Goal: Information Seeking & Learning: Learn about a topic

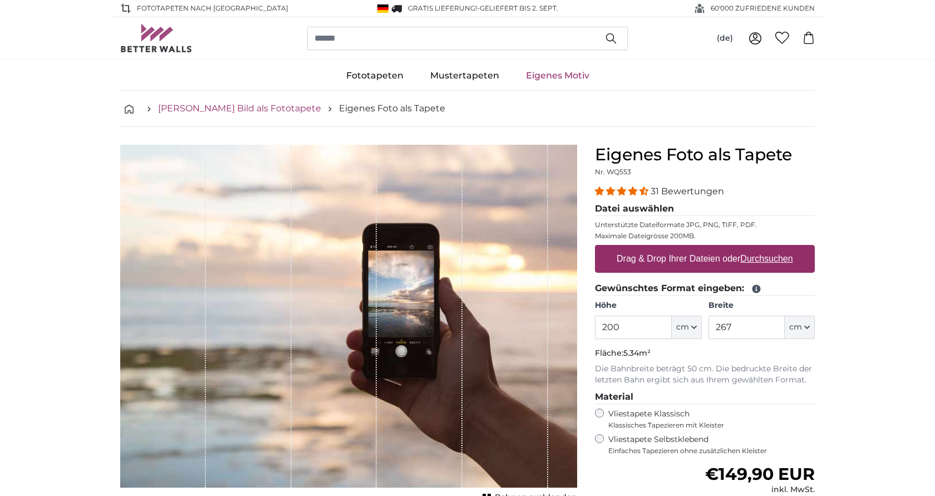
click at [277, 107] on link "[PERSON_NAME] Bild als Fototapete" at bounding box center [239, 108] width 163 height 13
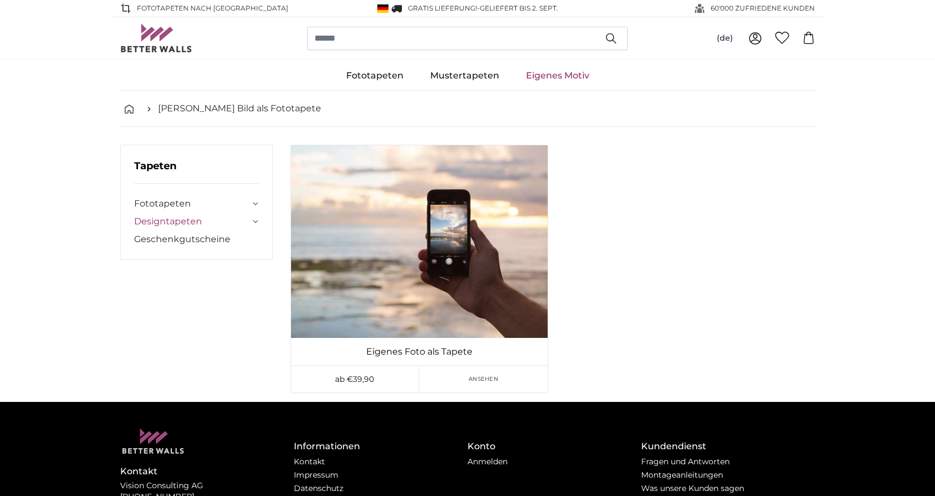
click at [185, 220] on link "Designtapeten" at bounding box center [192, 221] width 116 height 13
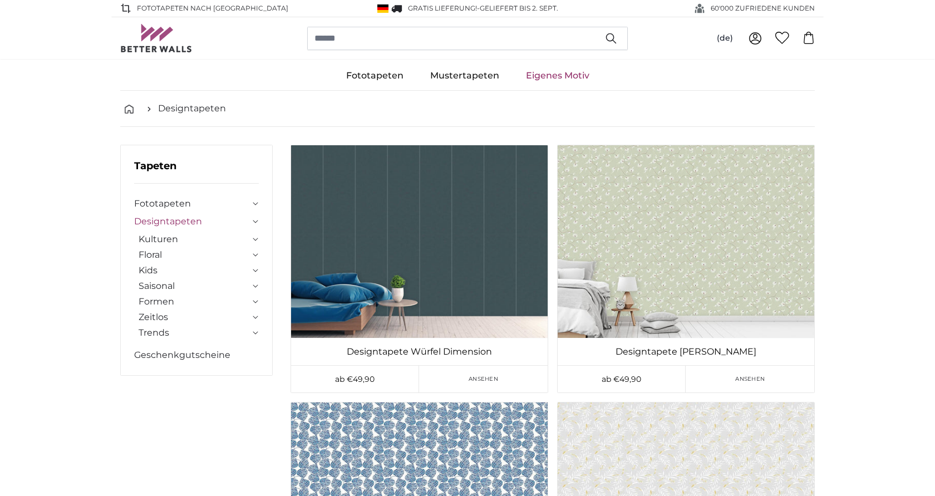
click at [256, 317] on icon at bounding box center [256, 317] width 6 height 3
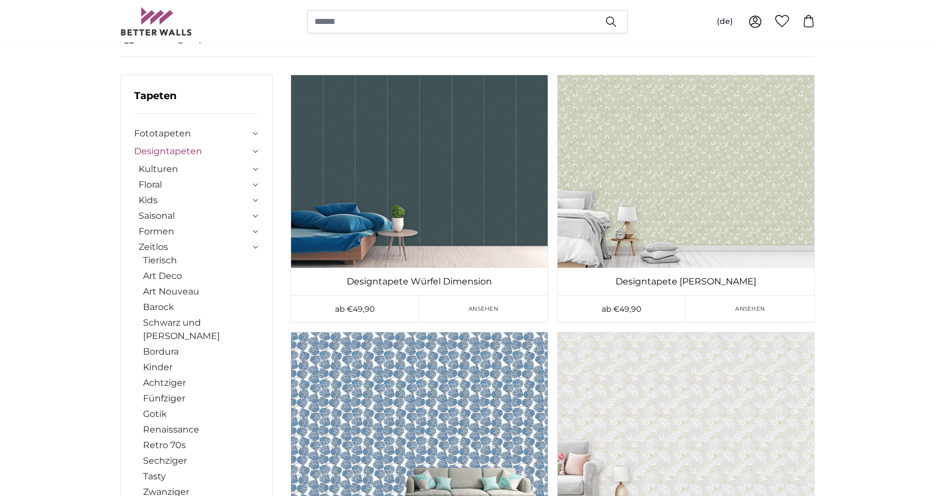
scroll to position [114, 0]
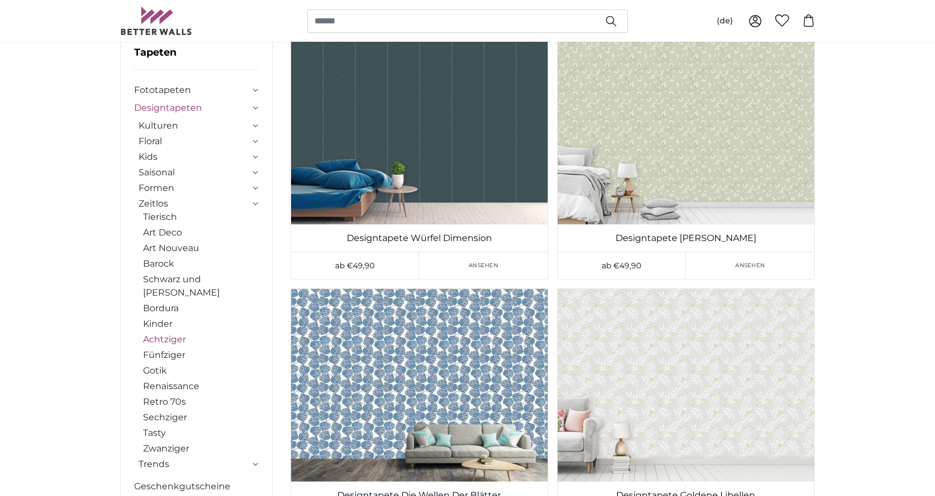
click at [162, 333] on link "Achtziger" at bounding box center [201, 339] width 116 height 13
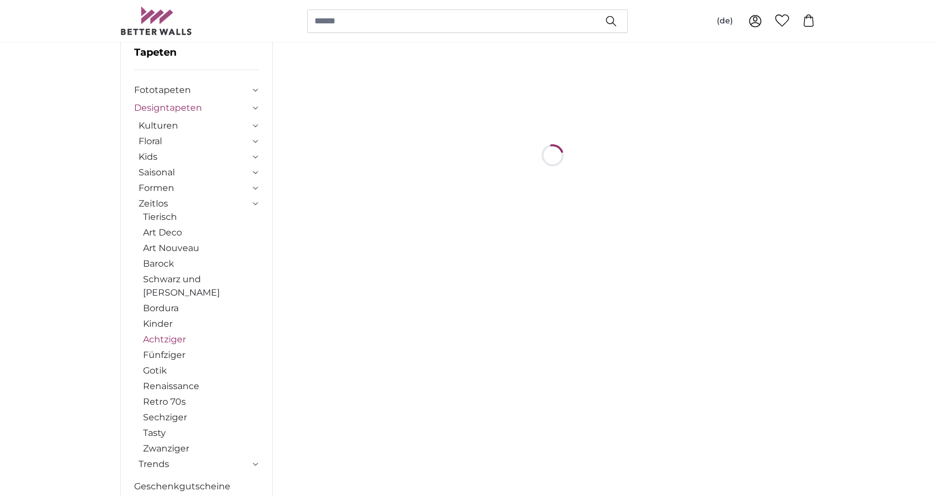
scroll to position [0, 0]
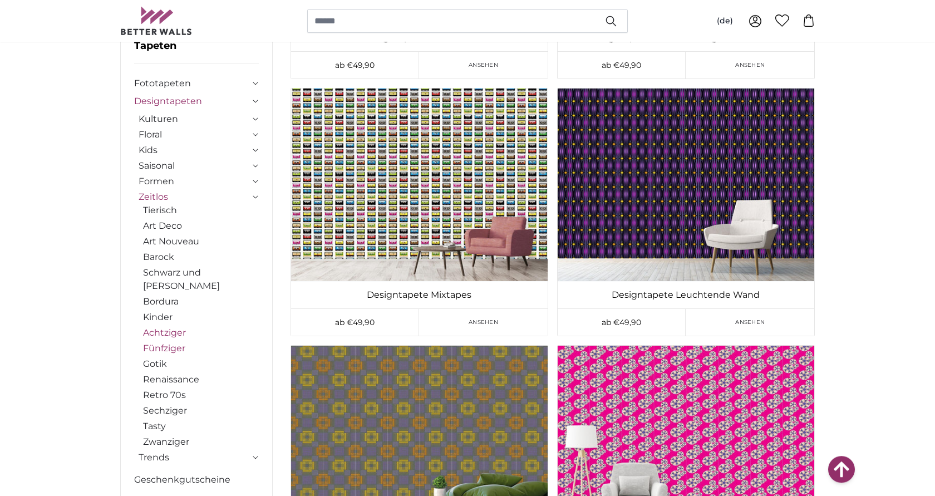
scroll to position [511, 0]
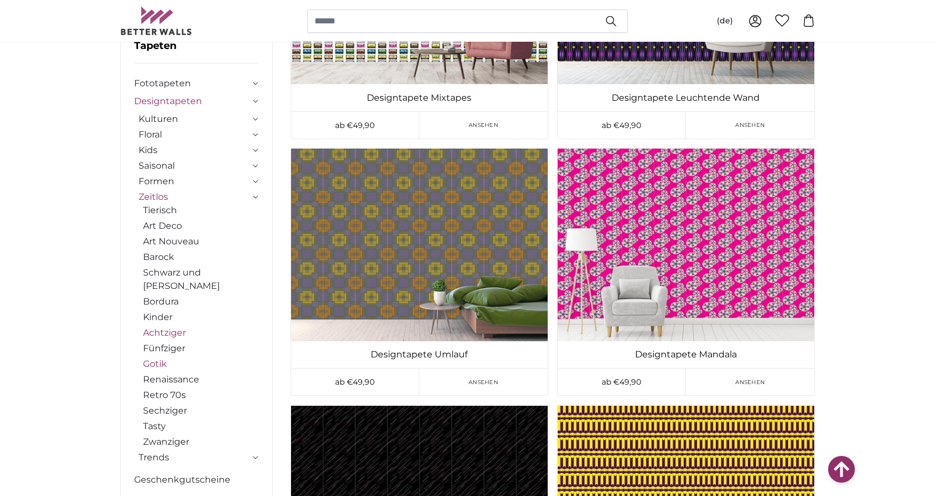
click at [163, 357] on link "Gotik" at bounding box center [201, 363] width 116 height 13
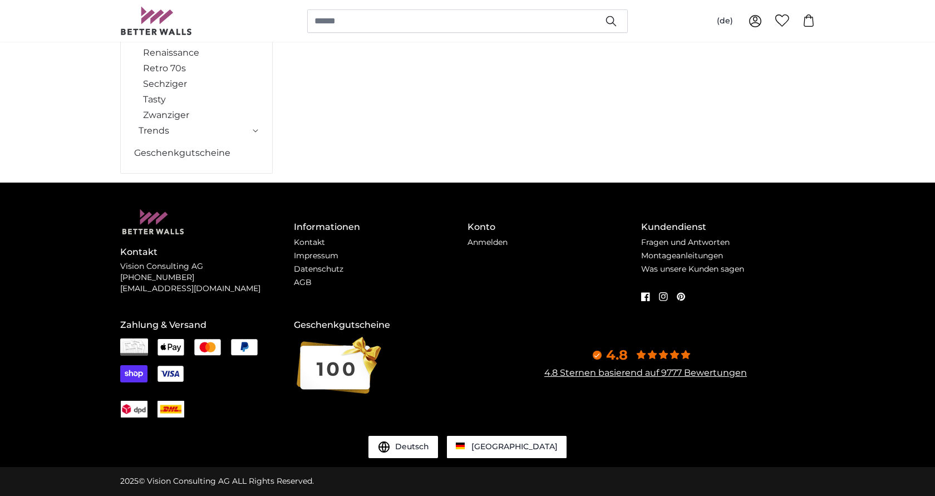
scroll to position [0, 0]
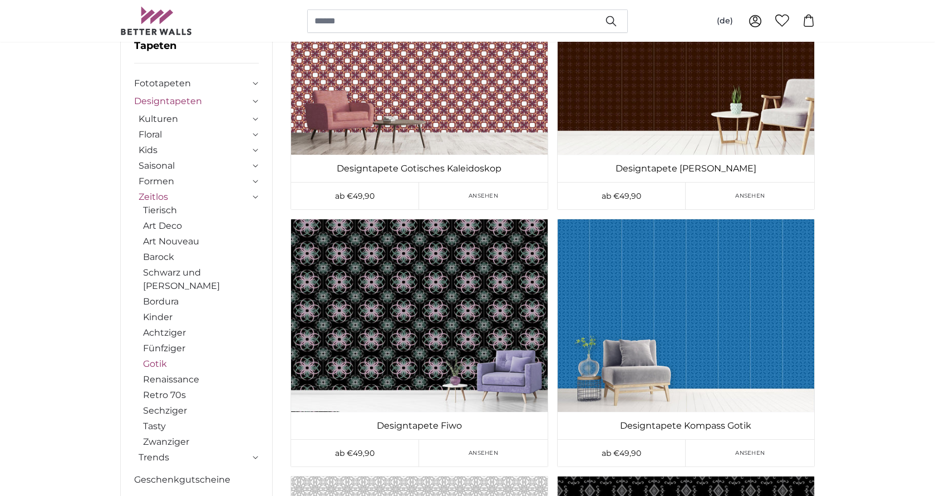
scroll to position [284, 0]
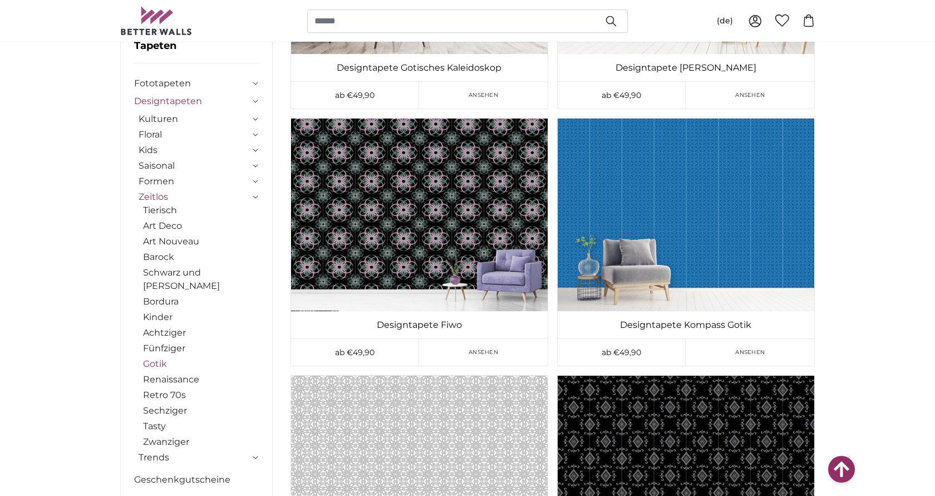
click at [255, 119] on icon at bounding box center [256, 118] width 6 height 3
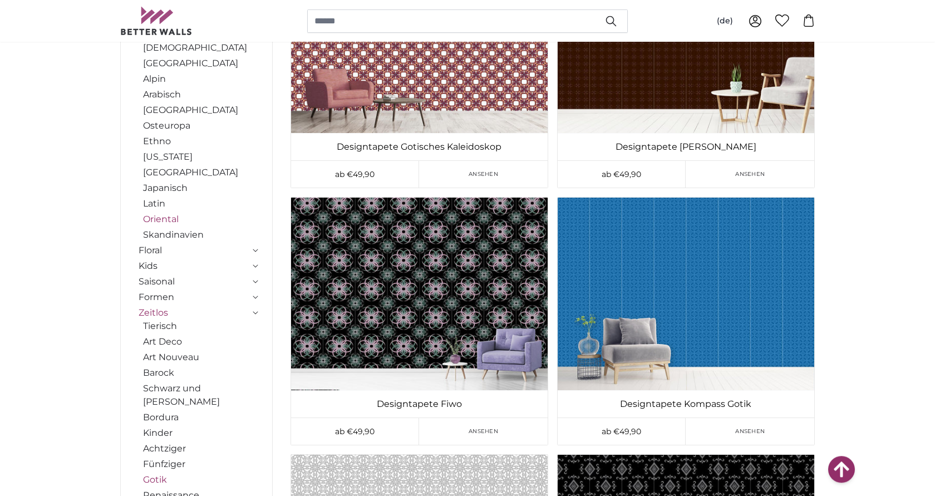
scroll to position [57, 0]
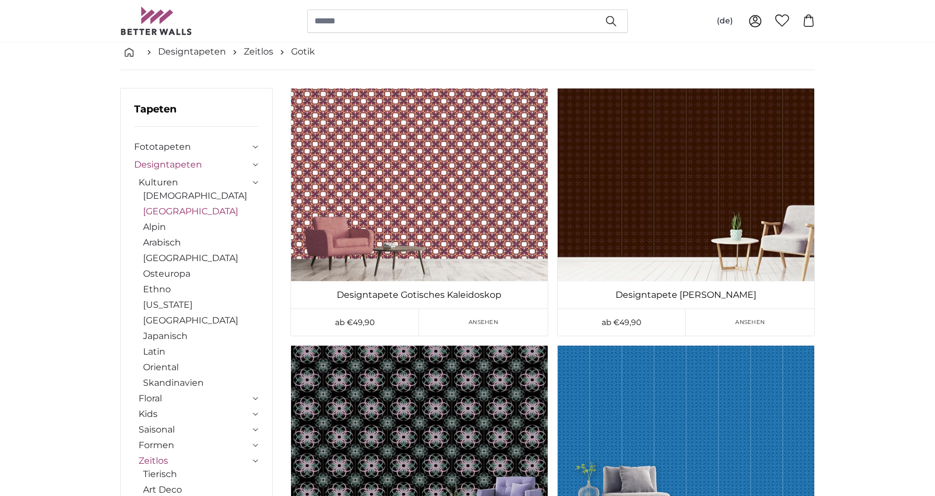
click at [162, 209] on link "[GEOGRAPHIC_DATA]" at bounding box center [201, 211] width 116 height 13
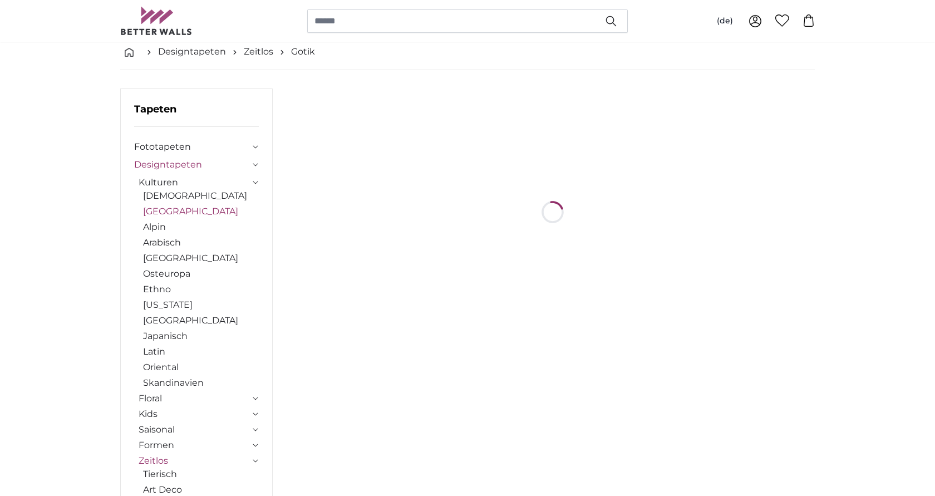
scroll to position [0, 0]
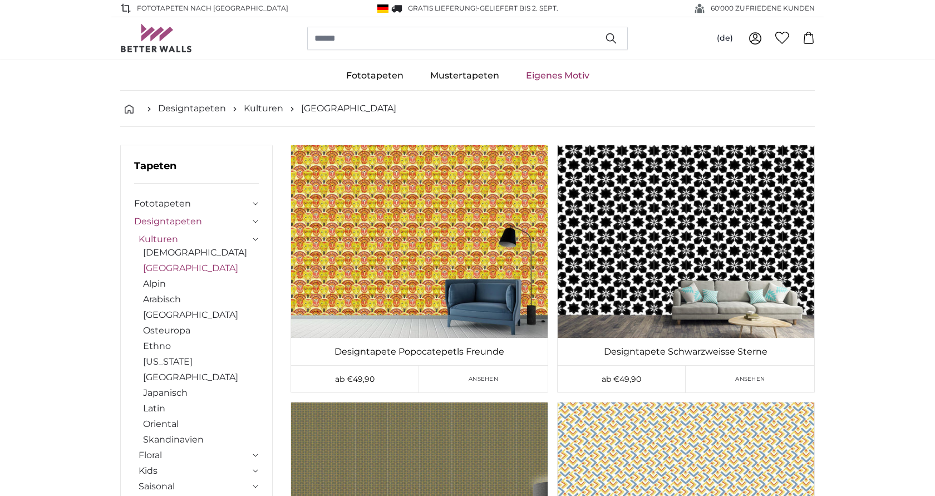
click at [253, 203] on icon at bounding box center [256, 203] width 6 height 3
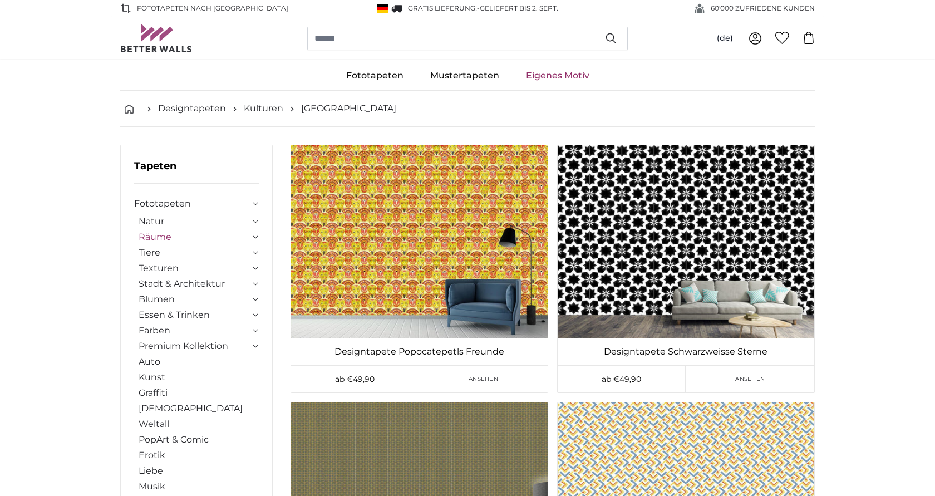
click at [170, 234] on link "Räume" at bounding box center [194, 237] width 111 height 13
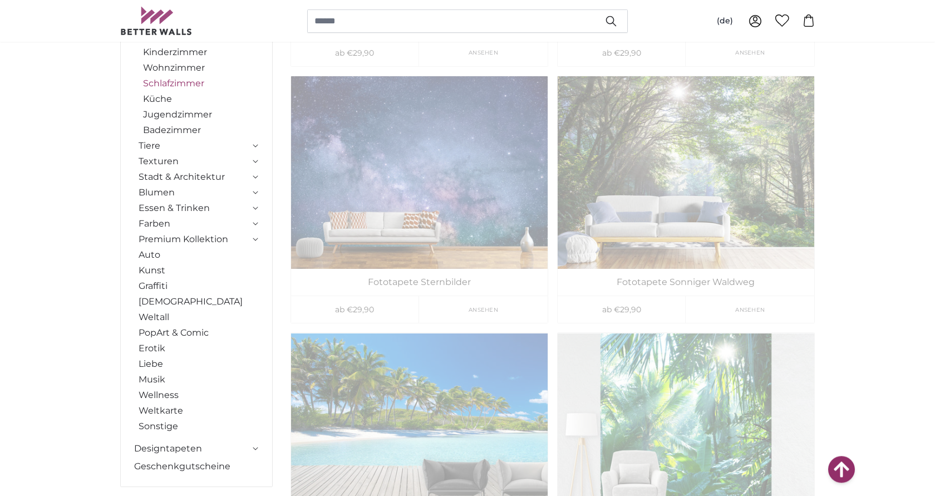
scroll to position [625, 0]
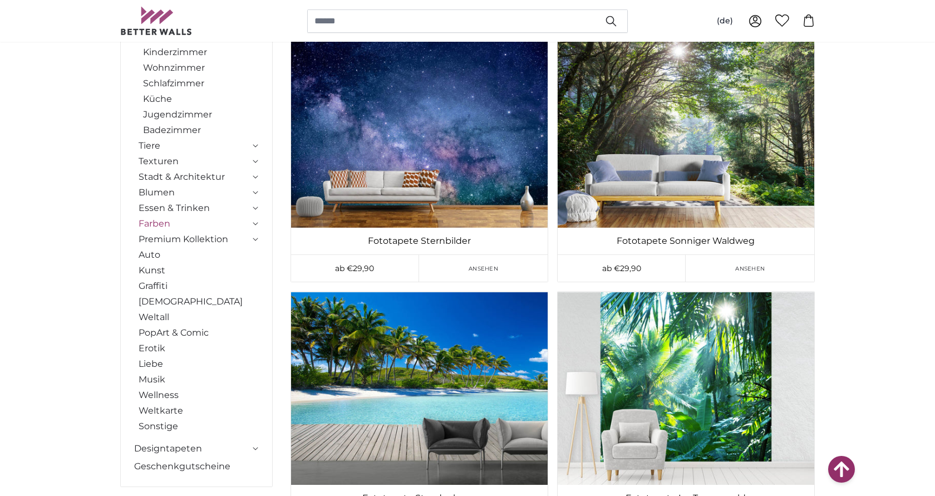
click at [160, 223] on link "Farben" at bounding box center [194, 223] width 111 height 13
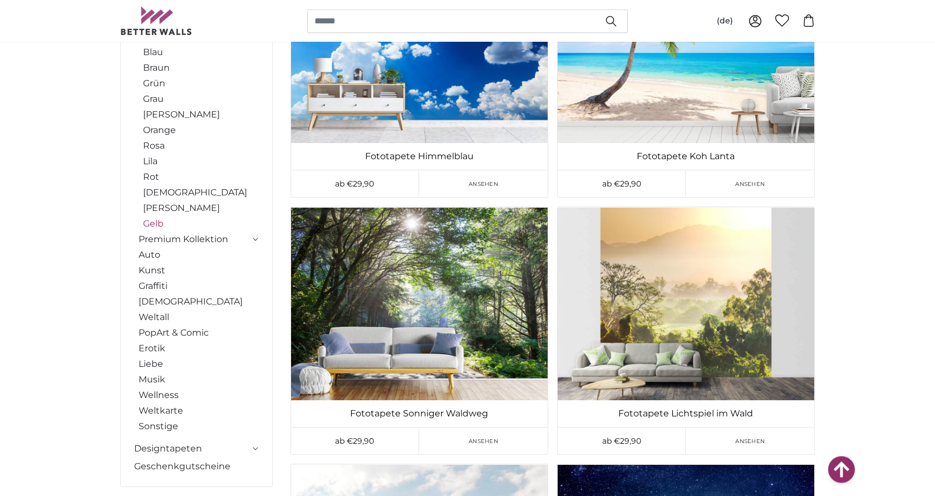
scroll to position [738, 0]
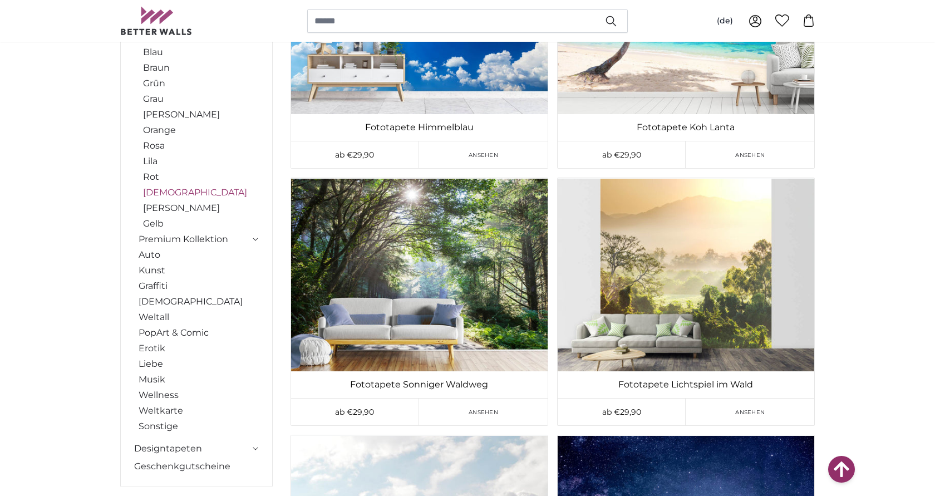
click at [159, 195] on link "[DEMOGRAPHIC_DATA]" at bounding box center [201, 192] width 116 height 13
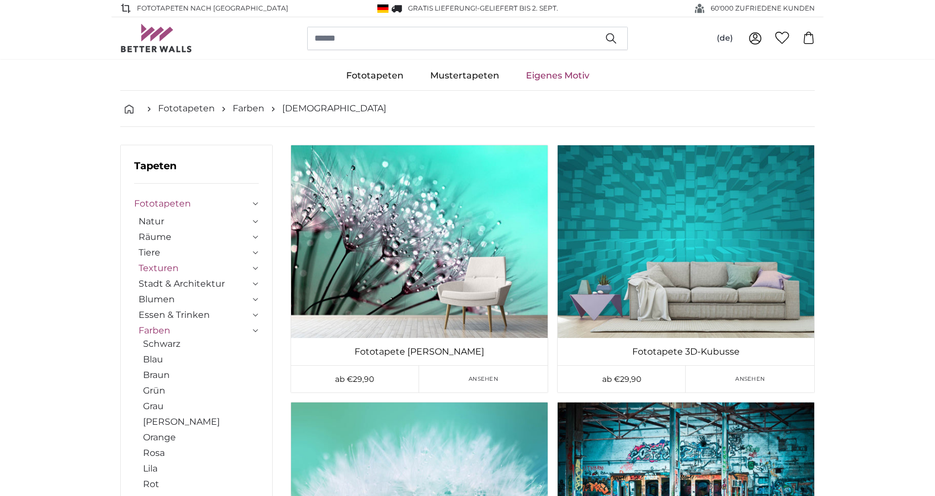
click at [160, 268] on link "Texturen" at bounding box center [194, 268] width 111 height 13
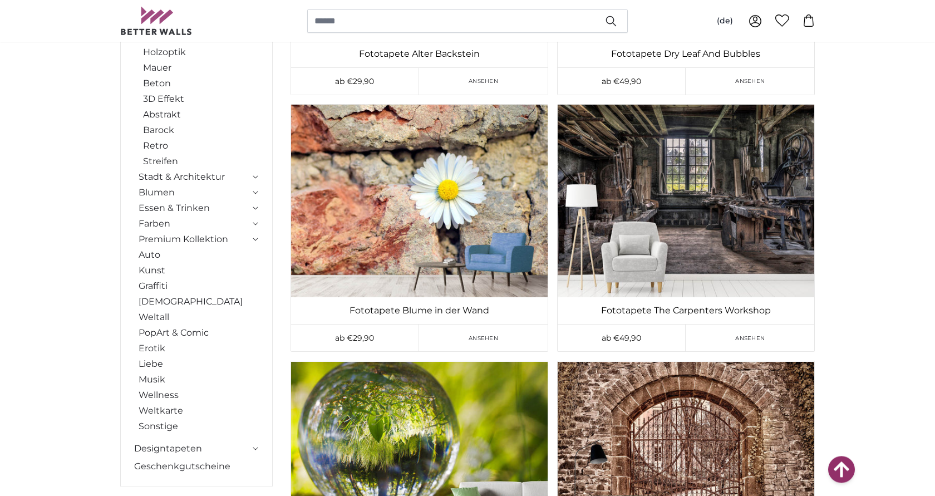
scroll to position [2612, 0]
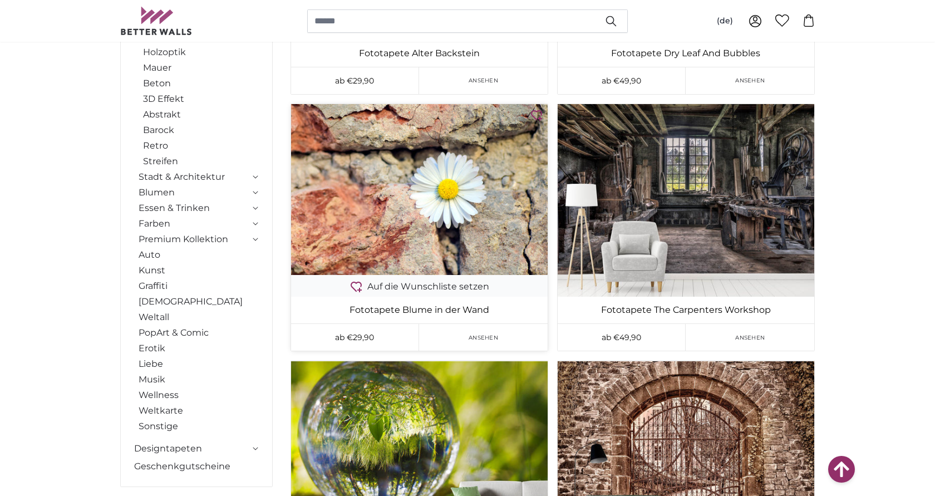
click at [425, 200] on img at bounding box center [419, 189] width 257 height 171
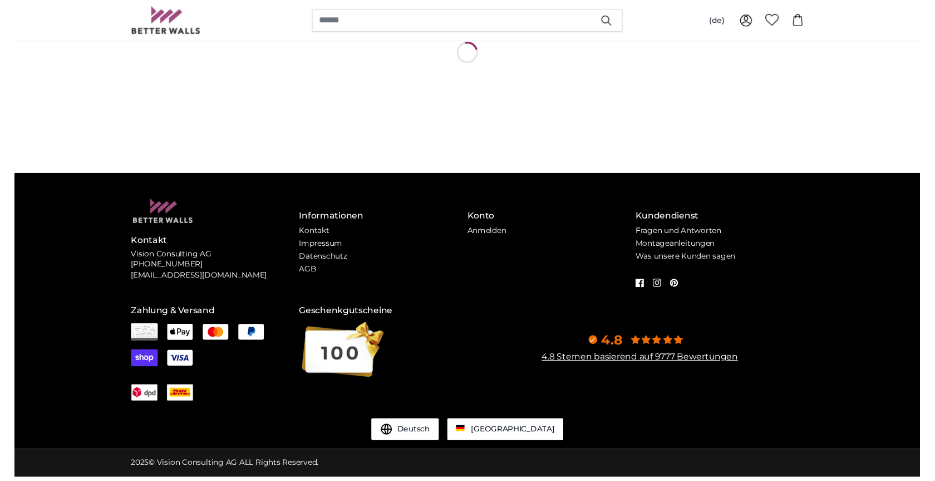
scroll to position [0, 0]
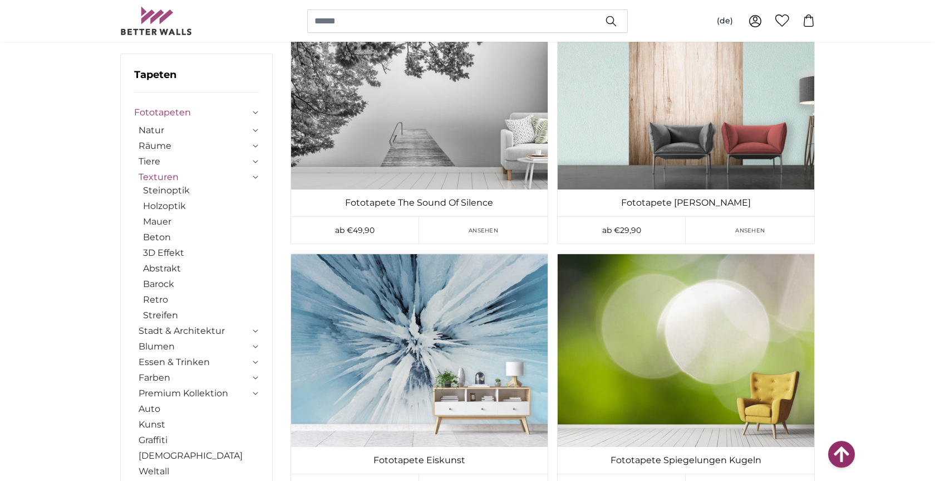
scroll to position [9484, 0]
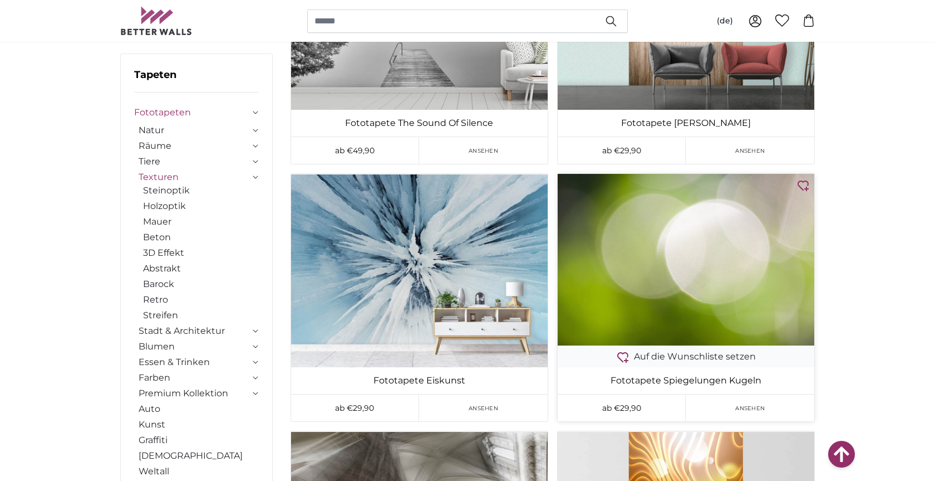
click at [714, 257] on img at bounding box center [686, 259] width 257 height 171
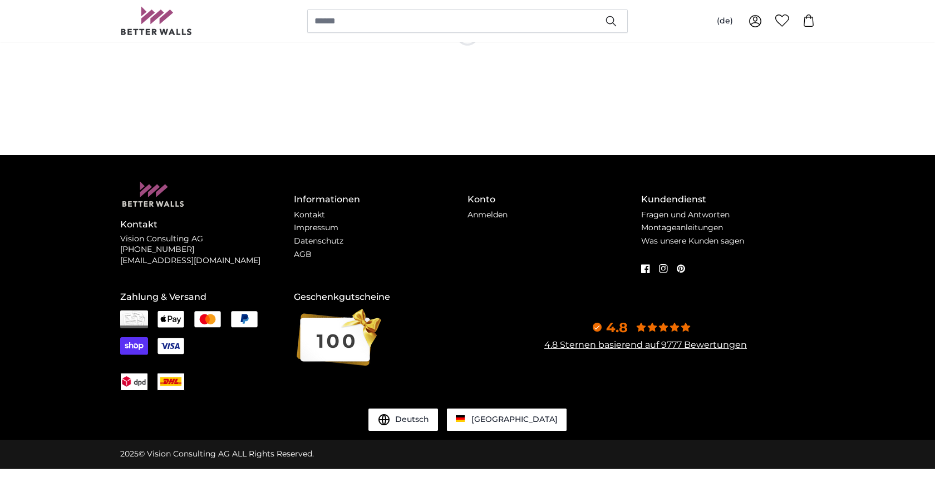
scroll to position [0, 0]
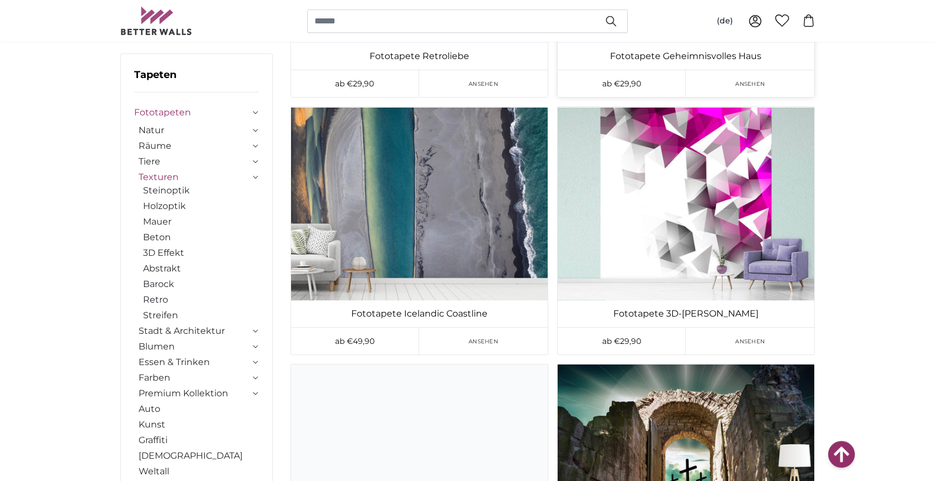
scroll to position [16413, 0]
